Goal: Information Seeking & Learning: Learn about a topic

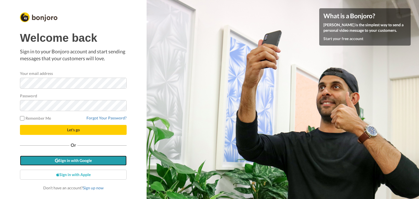
click at [96, 164] on link "Sign in with Google" at bounding box center [73, 161] width 107 height 10
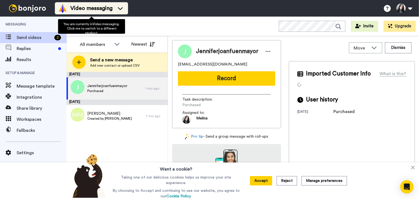
click at [114, 10] on div "Video messaging" at bounding box center [91, 8] width 66 height 9
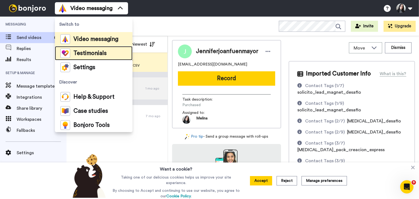
click at [100, 52] on span "Testimonials" at bounding box center [89, 54] width 33 height 6
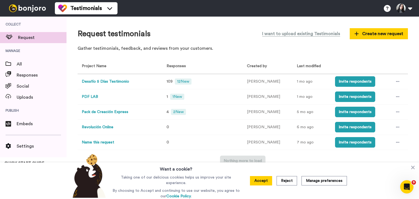
click at [103, 80] on button "Desafío 5 Días Testimonio" at bounding box center [105, 82] width 47 height 6
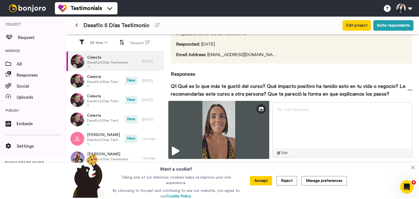
scroll to position [45, 0]
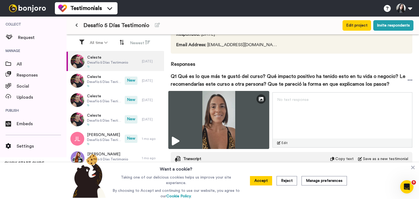
click at [179, 142] on icon at bounding box center [175, 141] width 7 height 9
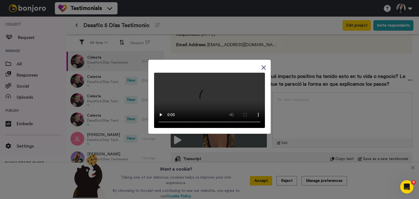
click at [263, 70] on icon at bounding box center [263, 68] width 4 height 4
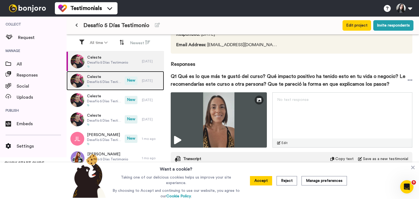
click at [112, 81] on span "Desafío 5 Días Testimonio" at bounding box center [104, 82] width 35 height 4
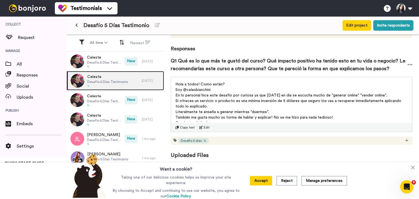
scroll to position [66, 0]
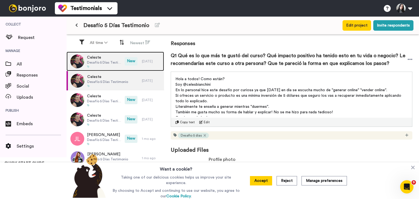
click at [96, 59] on span "Celeste" at bounding box center [104, 58] width 35 height 6
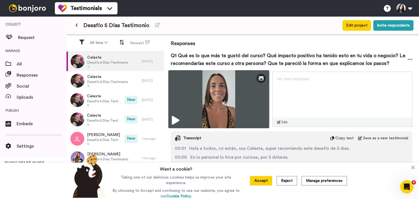
click at [178, 120] on icon at bounding box center [175, 120] width 7 height 9
